Goal: Find contact information: Find contact information

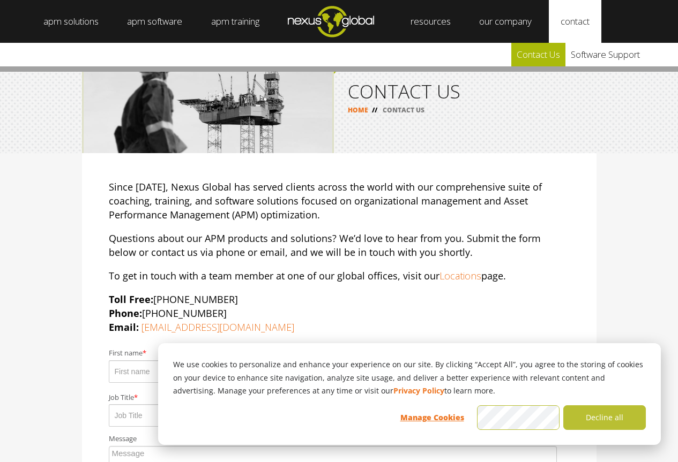
click at [565, 56] on link "Contact Us" at bounding box center [538, 55] width 54 height 24
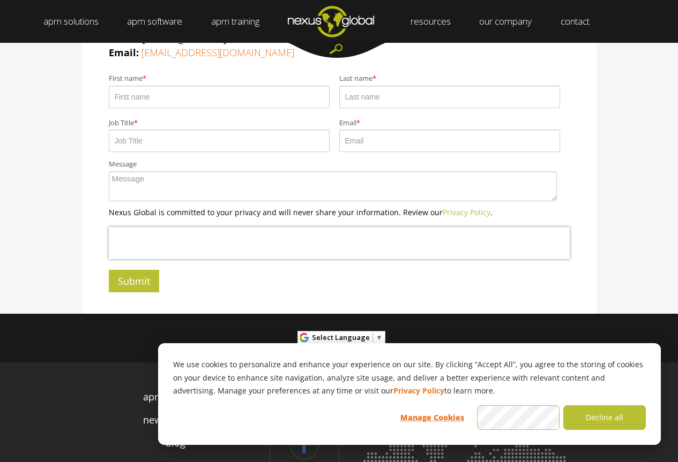
scroll to position [392, 0]
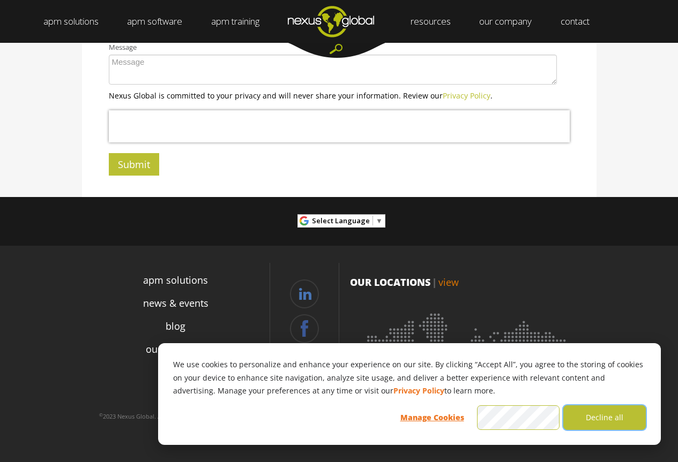
click at [595, 420] on button "Decline all" at bounding box center [604, 418] width 83 height 25
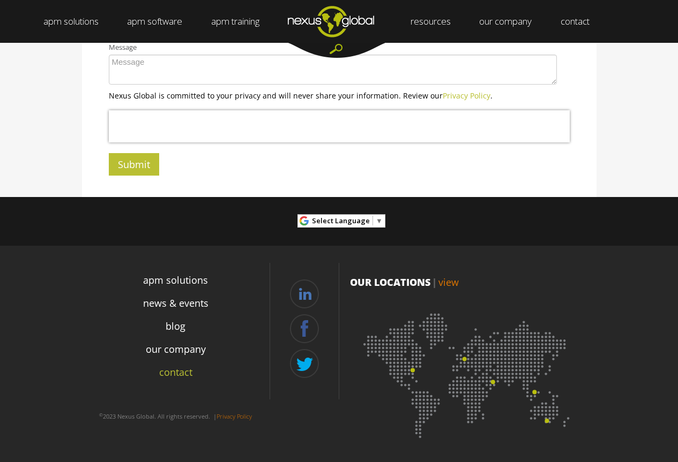
click at [169, 371] on link "contact" at bounding box center [175, 372] width 33 height 14
